Goal: Task Accomplishment & Management: Manage account settings

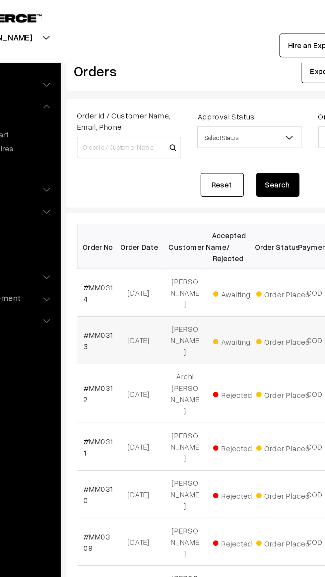
click at [193, 209] on span "Awaiting" at bounding box center [199, 209] width 33 height 9
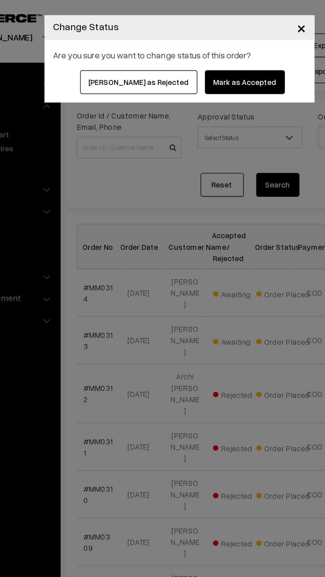
click at [185, 47] on button "Mark as Accepted" at bounding box center [202, 50] width 49 height 15
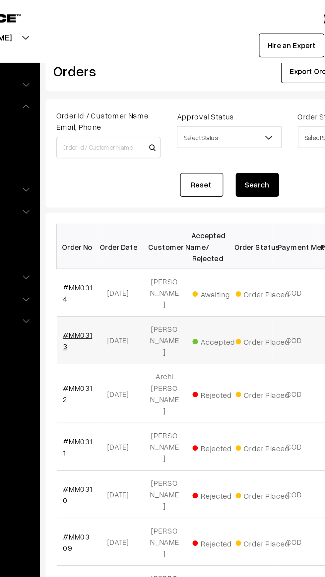
click at [113, 203] on link "#MM0313" at bounding box center [113, 209] width 18 height 13
